Goal: Task Accomplishment & Management: Manage account settings

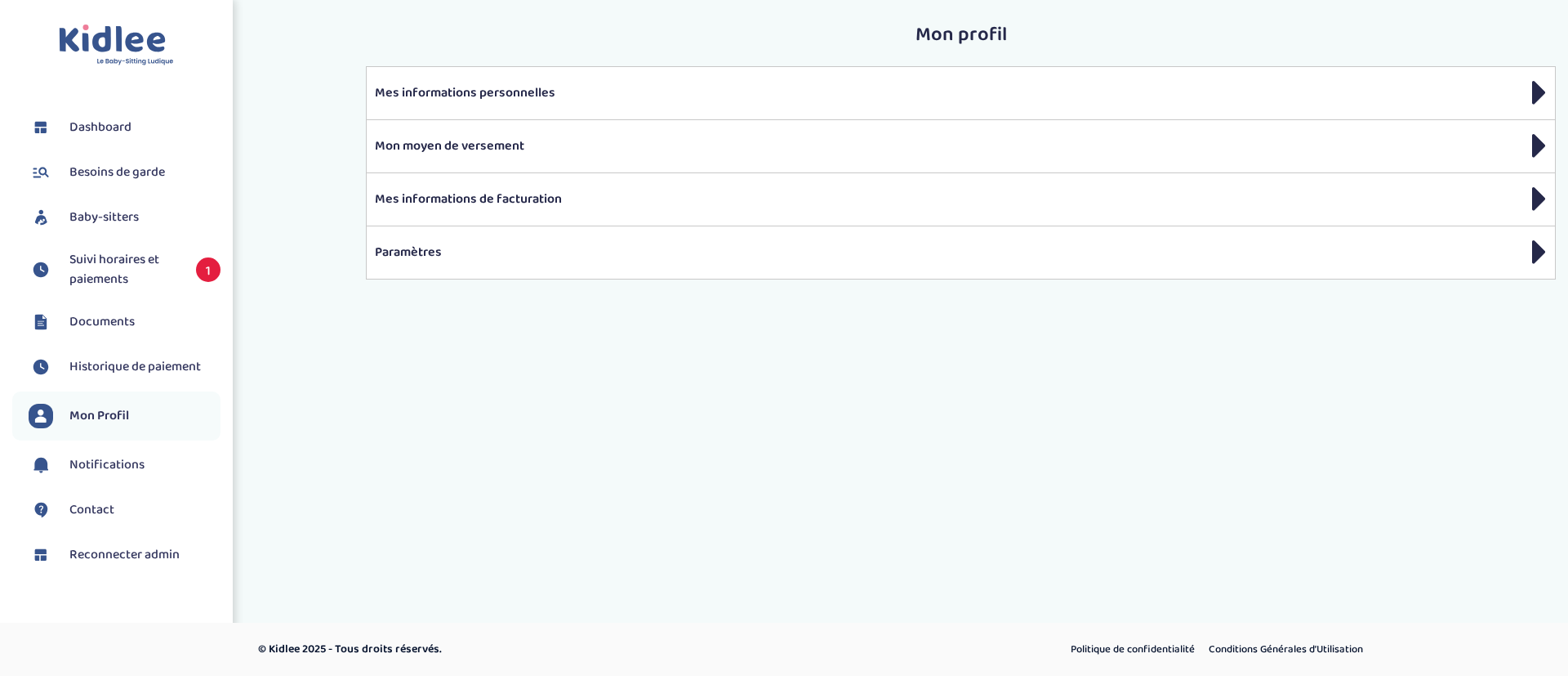
click at [143, 210] on link "Baby-sitters" at bounding box center [124, 217] width 192 height 24
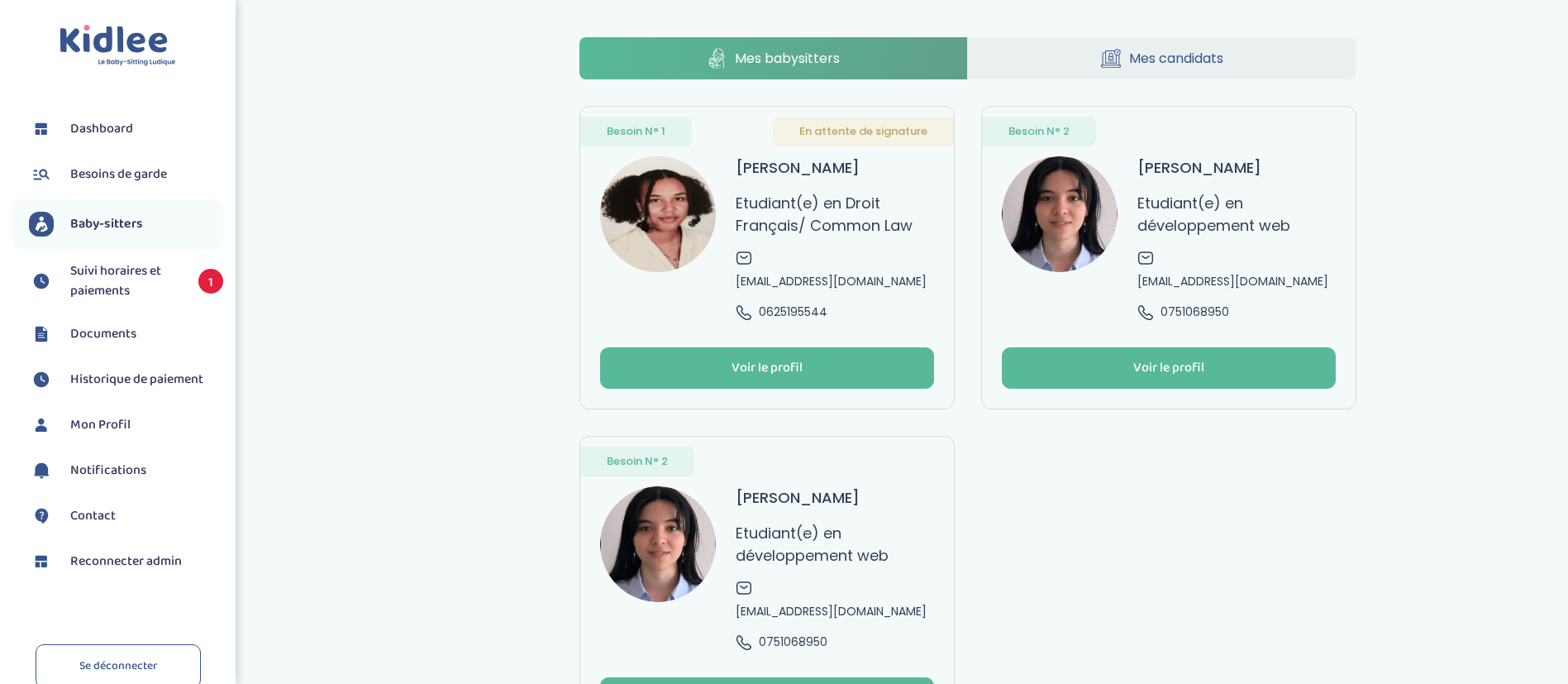
click at [883, 181] on div "SANGARE Djuna Etudiant(e) en Droit Français/ Common Law djunasangare@gmail.com …" at bounding box center [834, 238] width 199 height 165
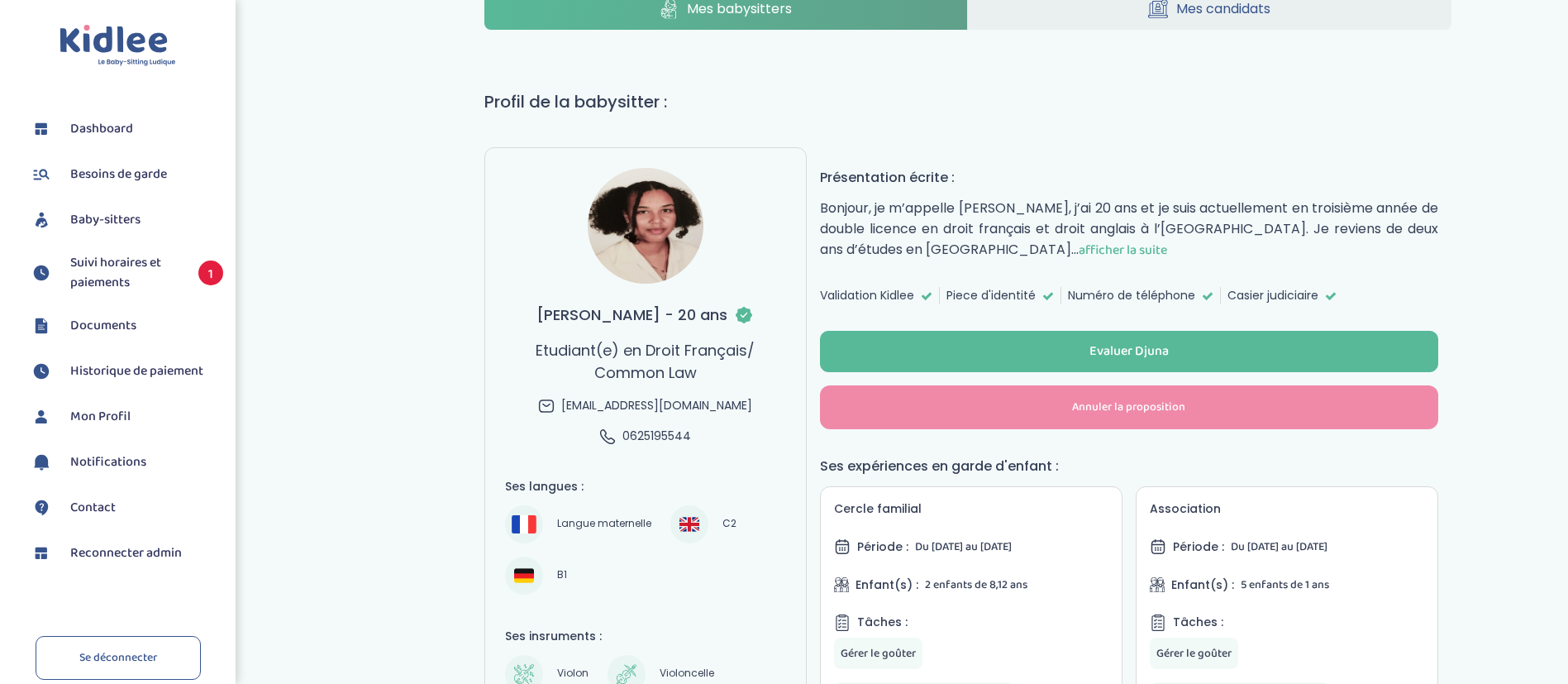
scroll to position [60, 0]
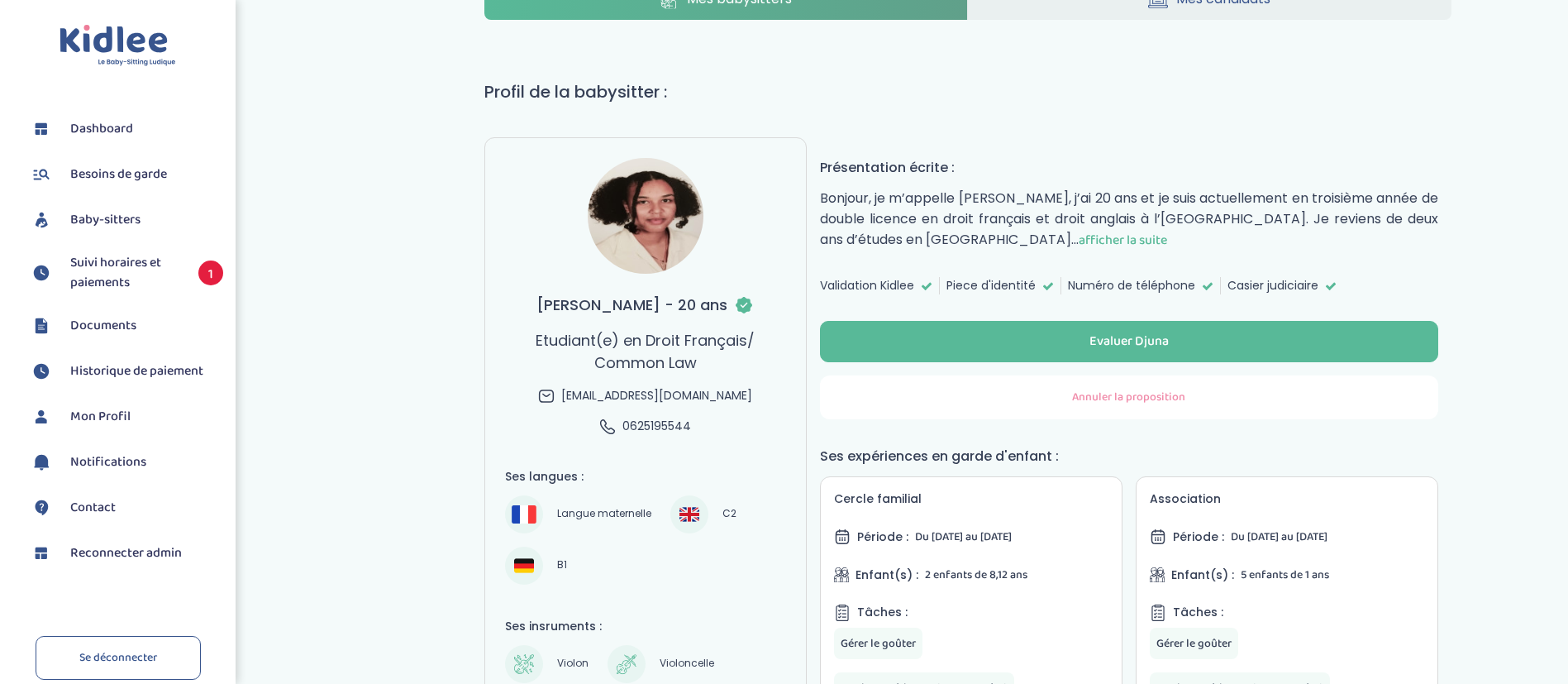
click at [1121, 408] on button "Annuler la proposition" at bounding box center [1129, 397] width 618 height 44
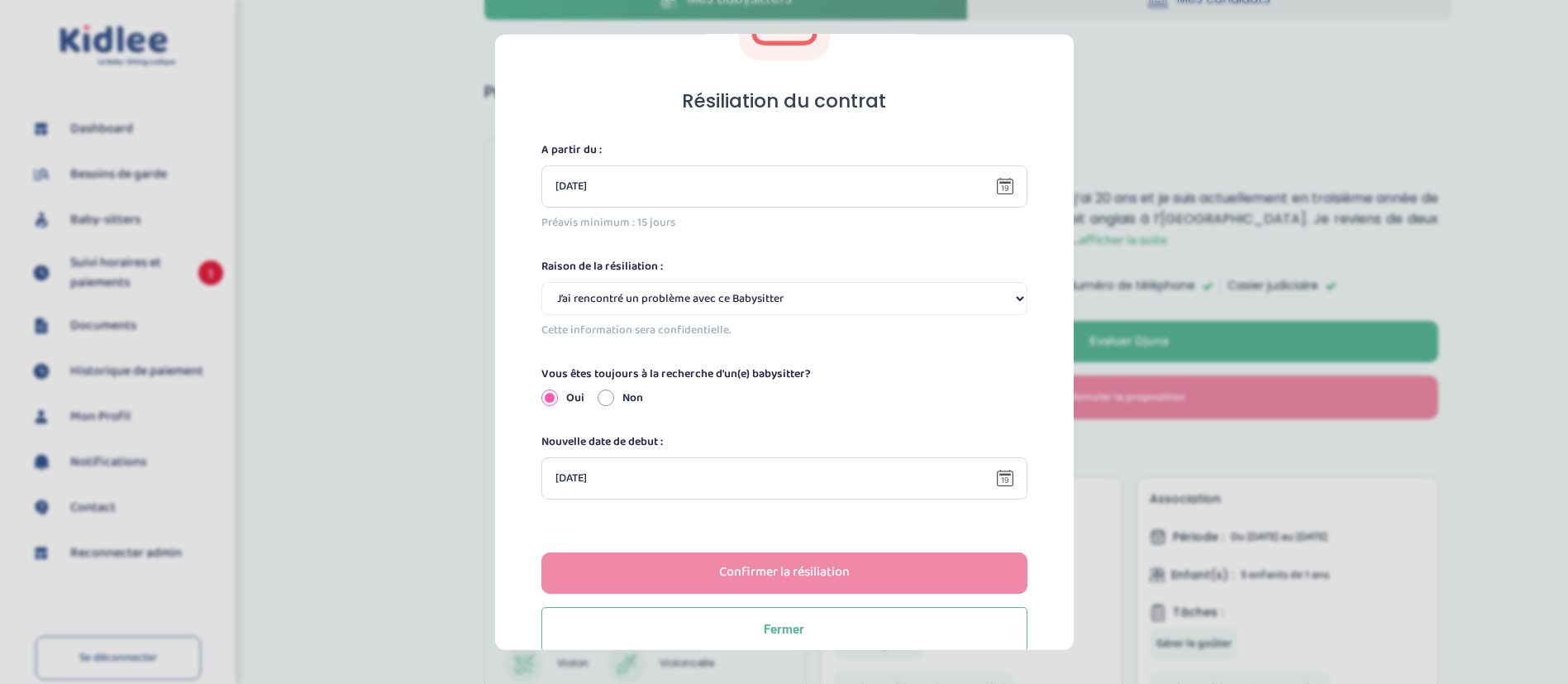
scroll to position [135, 0]
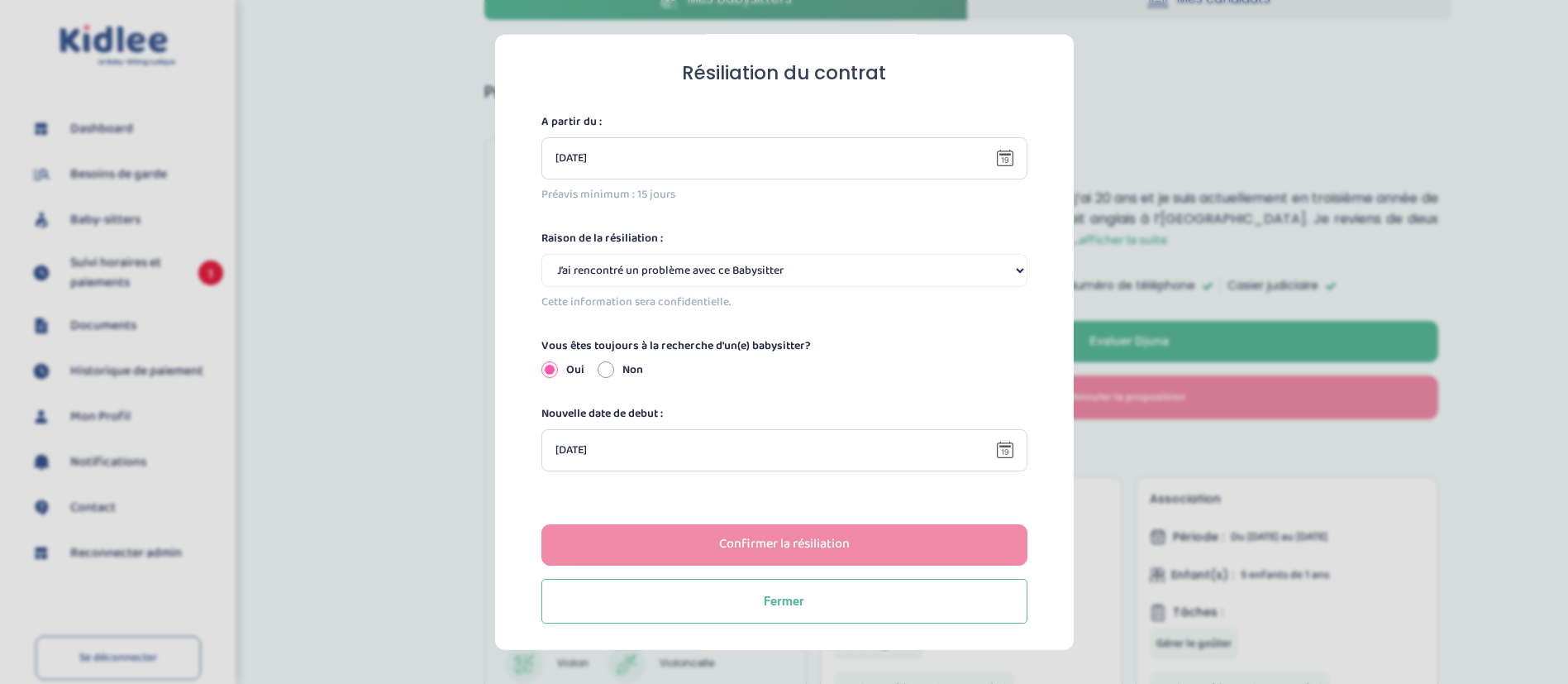
click at [898, 273] on select "Selectionne J’ai rencontré un problème avec ce Babysitter Ce Babysitter ne souh…" at bounding box center [784, 269] width 486 height 33
select select "Ce Babysitter ne souhaite plus garder mes enfants"
click at [541, 253] on select "Selectionne J’ai rencontré un problème avec ce Babysitter Ce Babysitter ne souh…" at bounding box center [784, 269] width 486 height 33
click at [840, 553] on div "Confirmer la résiliation" at bounding box center [784, 544] width 130 height 19
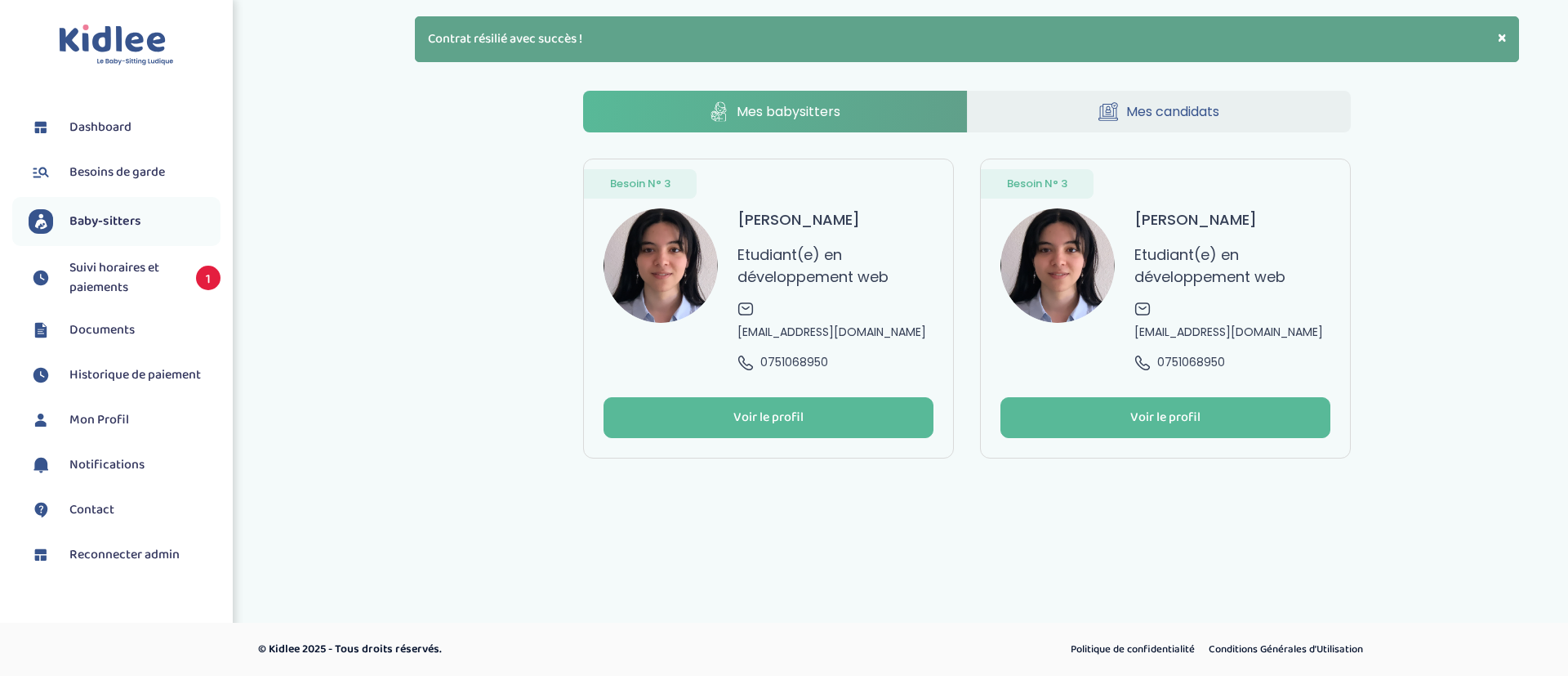
click at [110, 546] on span "Reconnecter admin" at bounding box center [124, 554] width 110 height 20
